Goal: Task Accomplishment & Management: Manage account settings

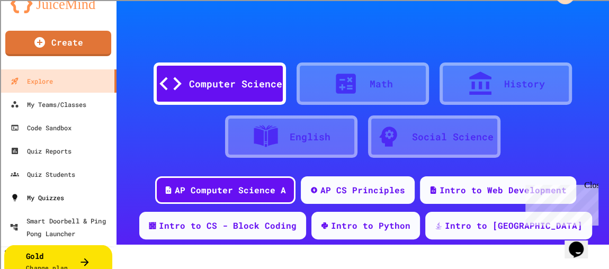
scroll to position [44, 0]
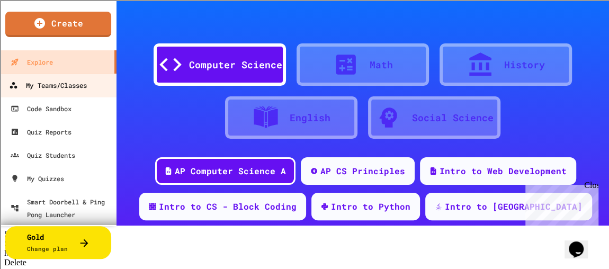
click at [46, 95] on link "My Teams/Classes" at bounding box center [58, 85] width 120 height 24
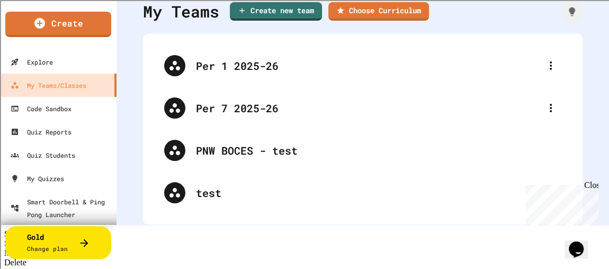
scroll to position [47, 0]
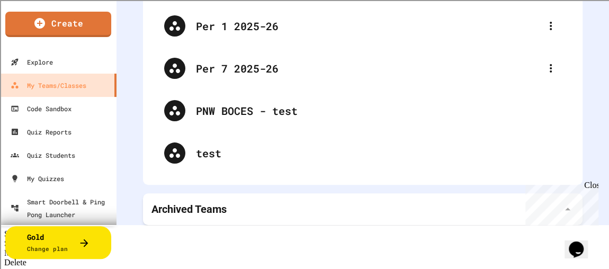
click at [205, 205] on p "Archived Teams" at bounding box center [189, 209] width 75 height 15
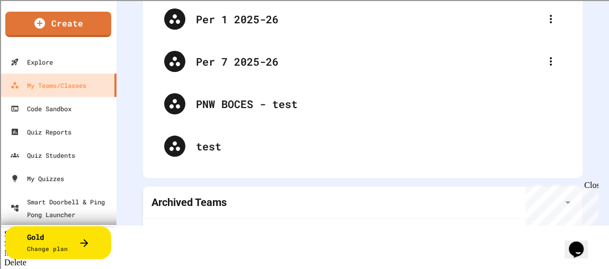
click at [193, 199] on p "Archived Teams" at bounding box center [189, 202] width 75 height 15
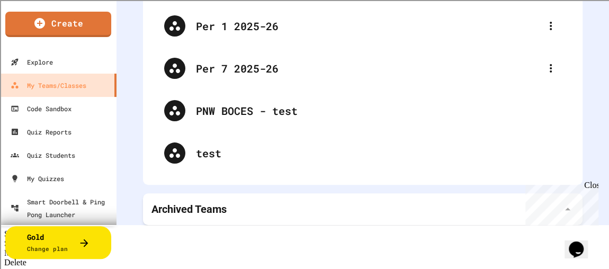
click at [193, 202] on p "Archived Teams" at bounding box center [189, 209] width 75 height 15
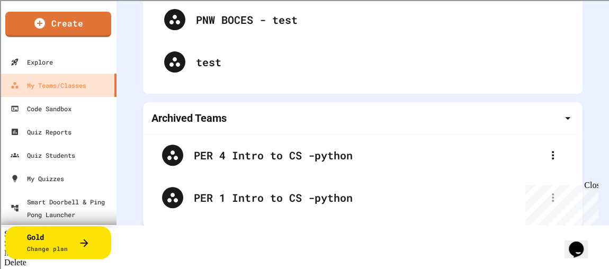
scroll to position [140, 0]
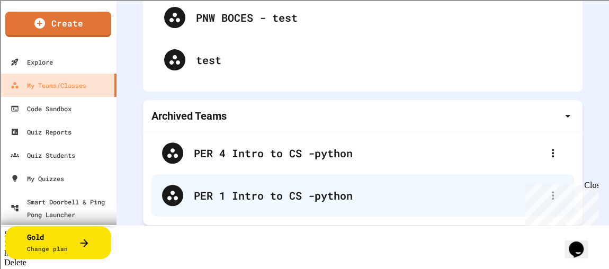
click at [231, 188] on div "PER 1 Intro to CS -python" at bounding box center [368, 196] width 349 height 16
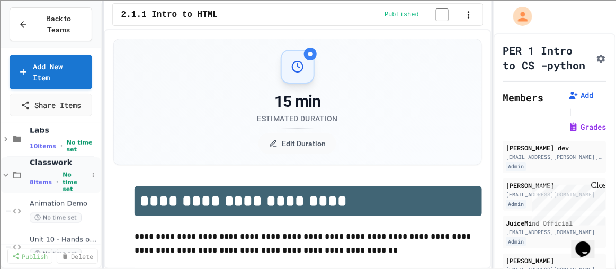
scroll to position [385, 0]
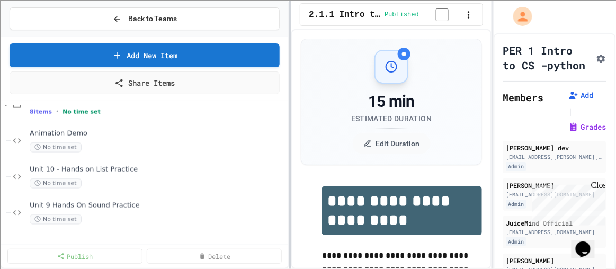
click at [287, 185] on div "**********" at bounding box center [308, 134] width 616 height 269
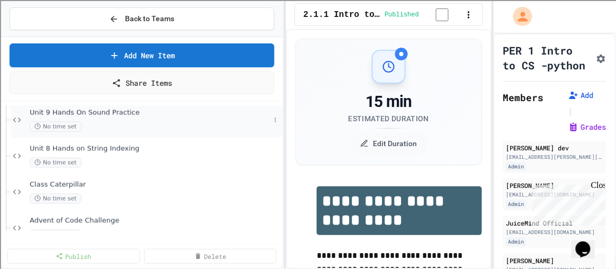
scroll to position [482, 0]
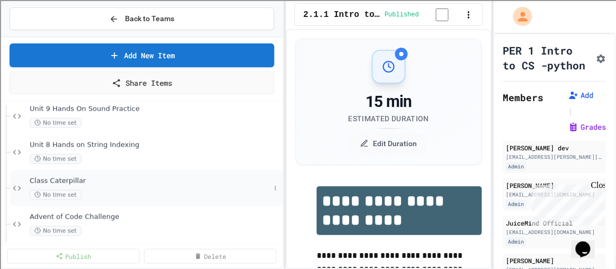
click at [63, 181] on span "Class Caterpillar" at bounding box center [150, 181] width 241 height 9
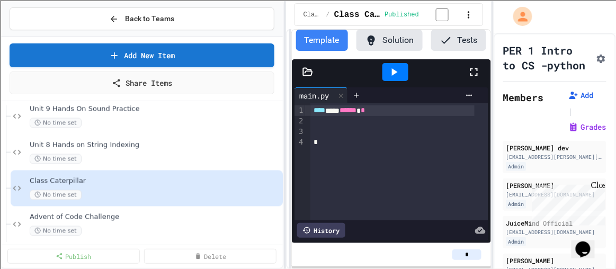
click at [311, 76] on icon at bounding box center [307, 71] width 9 height 7
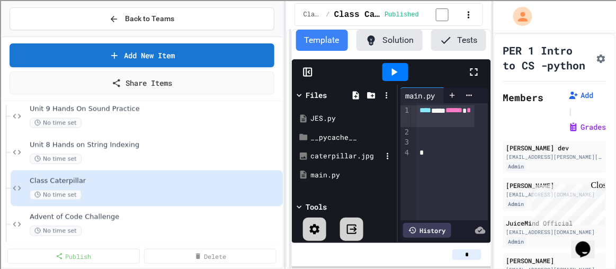
click at [343, 162] on div "caterpillar.jpg" at bounding box center [346, 156] width 71 height 11
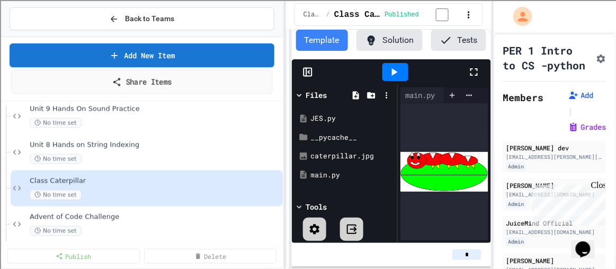
click at [158, 77] on link "Share Items" at bounding box center [141, 82] width 261 height 24
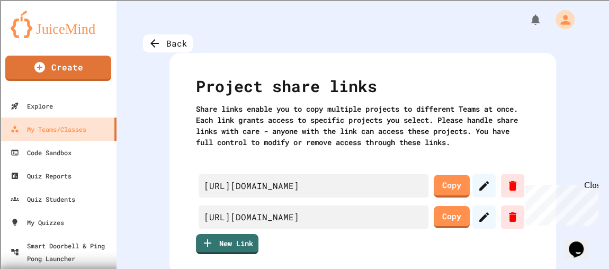
click at [596, 189] on div "Close" at bounding box center [591, 187] width 13 height 13
click at [519, 183] on icon at bounding box center [513, 186] width 13 height 13
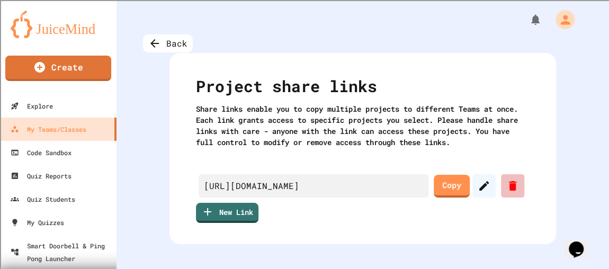
click at [519, 192] on icon at bounding box center [513, 186] width 13 height 13
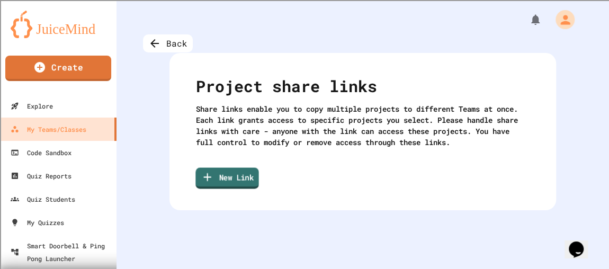
click at [231, 189] on link "New Link" at bounding box center [227, 178] width 63 height 21
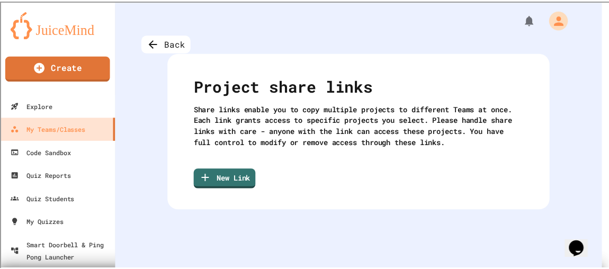
scroll to position [674, 0]
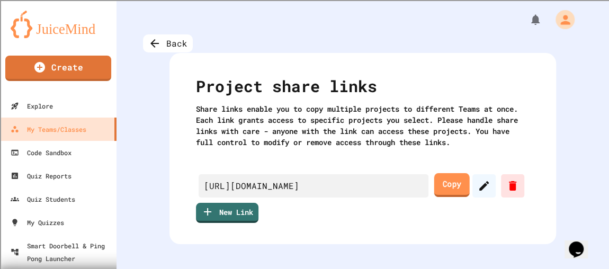
click at [470, 186] on link "Copy" at bounding box center [453, 185] width 36 height 24
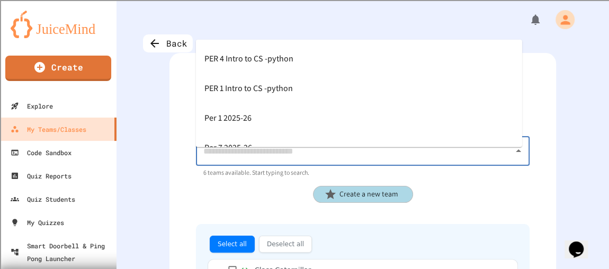
drag, startPoint x: 267, startPoint y: 163, endPoint x: 267, endPoint y: 143, distance: 20.1
click at [267, 161] on input "Search teams" at bounding box center [355, 151] width 308 height 20
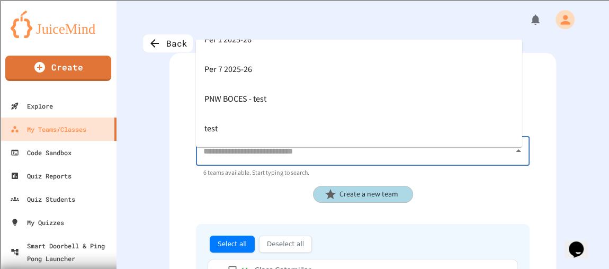
click at [245, 73] on span "Per 7 2025-26" at bounding box center [229, 69] width 48 height 17
type input "**********"
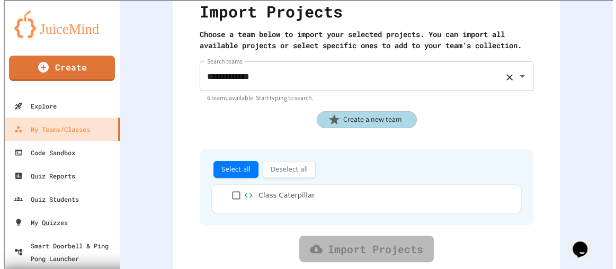
scroll to position [96, 0]
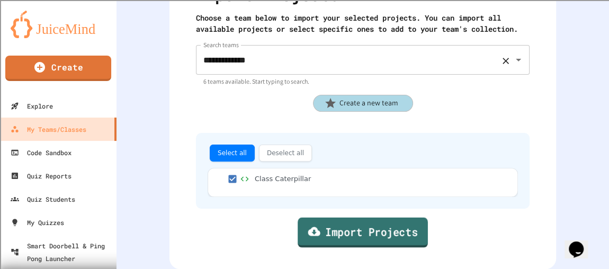
click at [359, 235] on link "Import Projects" at bounding box center [363, 233] width 130 height 30
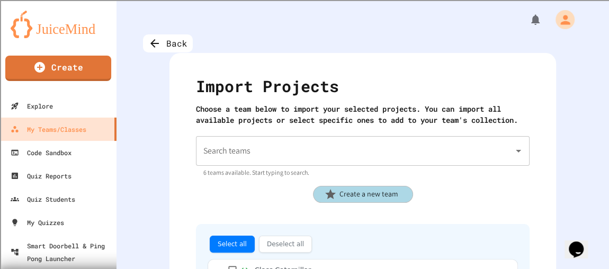
click at [282, 161] on input "Search teams" at bounding box center [355, 151] width 308 height 20
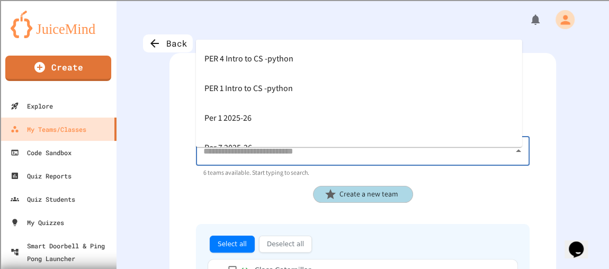
click at [268, 122] on div "Per 1 2025-26" at bounding box center [359, 118] width 326 height 30
type input "**********"
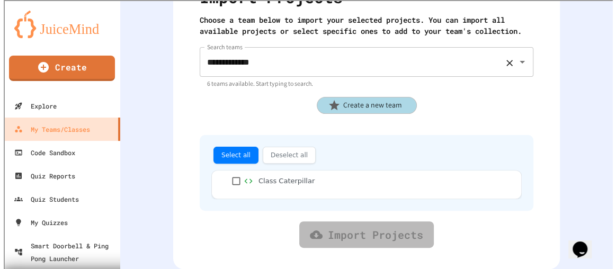
scroll to position [107, 0]
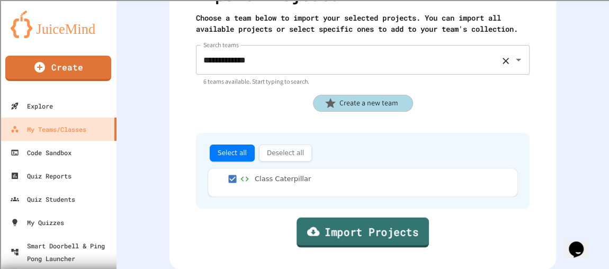
click at [337, 229] on link "Import Projects" at bounding box center [363, 233] width 132 height 30
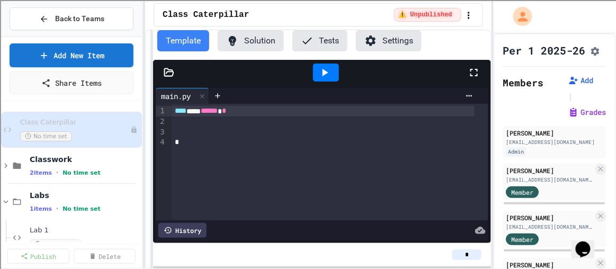
click at [145, 39] on div "Back to Teams Add New Item Share Items Class Caterpillar No time set Classwork …" at bounding box center [308, 134] width 616 height 269
